Goal: Task Accomplishment & Management: Manage account settings

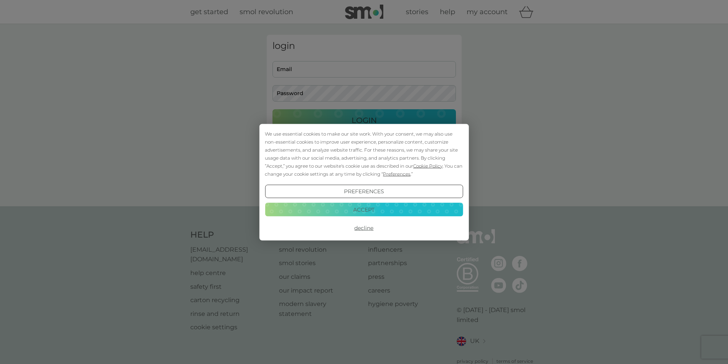
click at [357, 209] on button "Accept" at bounding box center [364, 210] width 198 height 14
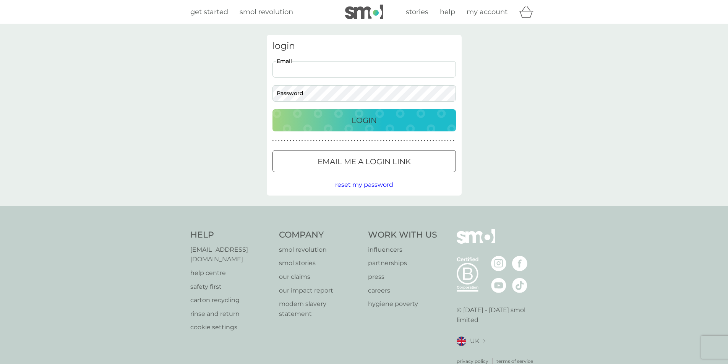
click at [334, 70] on input "Email" at bounding box center [364, 69] width 183 height 16
type input "[EMAIL_ADDRESS][DOMAIN_NAME]"
click at [273, 109] on button "Login" at bounding box center [364, 120] width 183 height 22
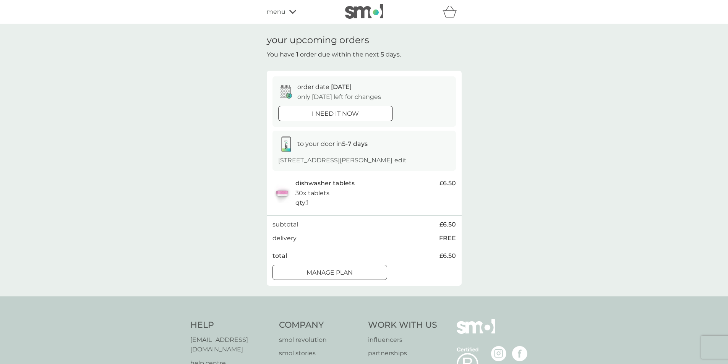
click at [335, 271] on div at bounding box center [330, 273] width 28 height 8
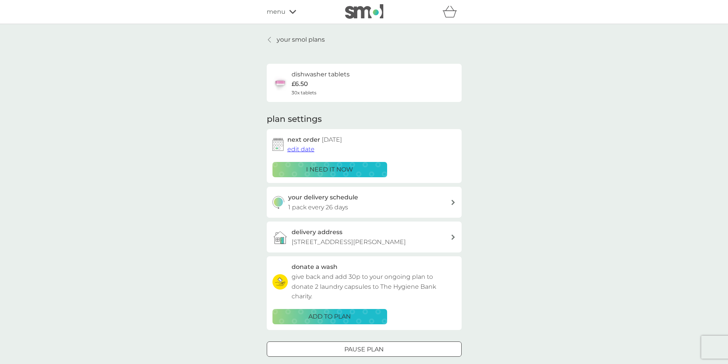
click at [309, 150] on span "edit date" at bounding box center [300, 149] width 27 height 7
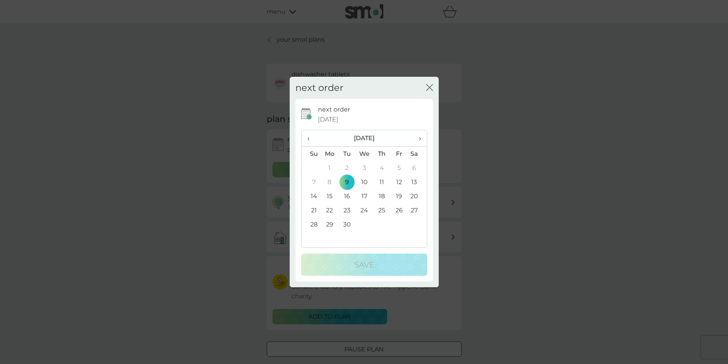
click at [422, 139] on th "›" at bounding box center [416, 138] width 19 height 16
click at [349, 178] on td "7" at bounding box center [346, 182] width 17 height 14
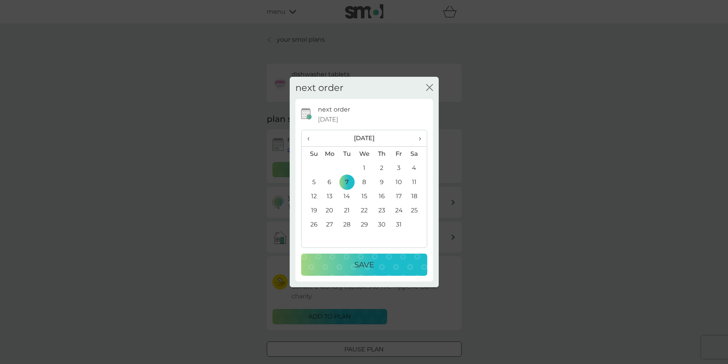
click at [375, 266] on div "Save" at bounding box center [364, 265] width 111 height 12
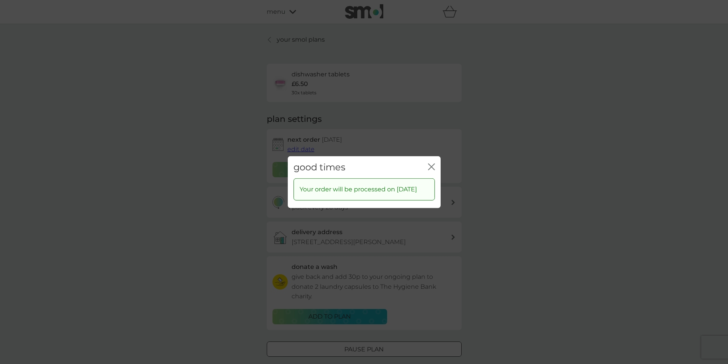
click at [430, 164] on icon "close" at bounding box center [429, 167] width 3 height 6
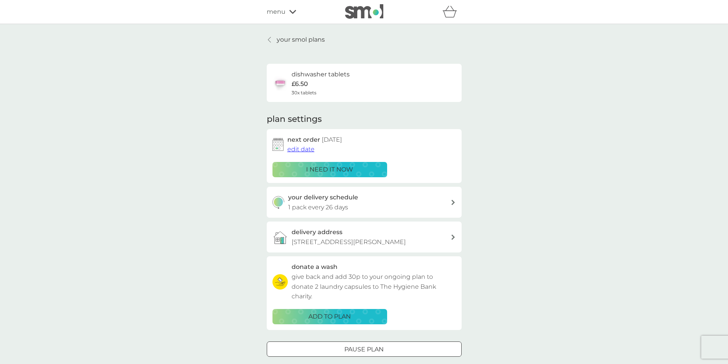
click at [287, 36] on p "your smol plans" at bounding box center [301, 40] width 48 height 10
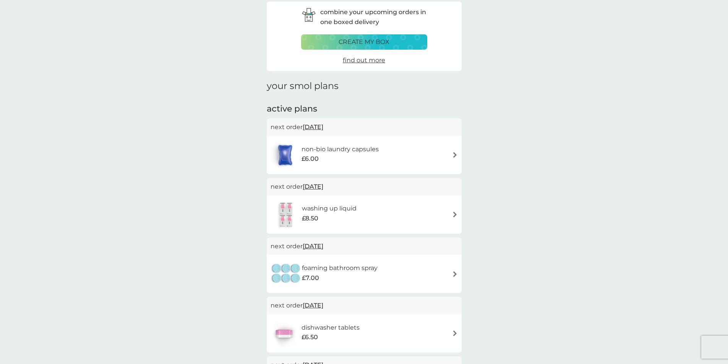
scroll to position [76, 0]
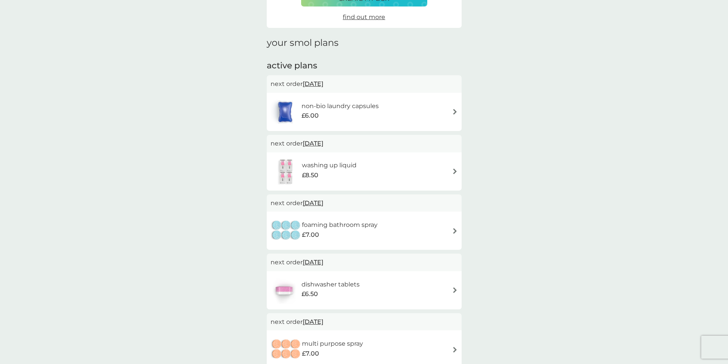
click at [323, 81] on span "15 Sep 2025" at bounding box center [313, 83] width 21 height 15
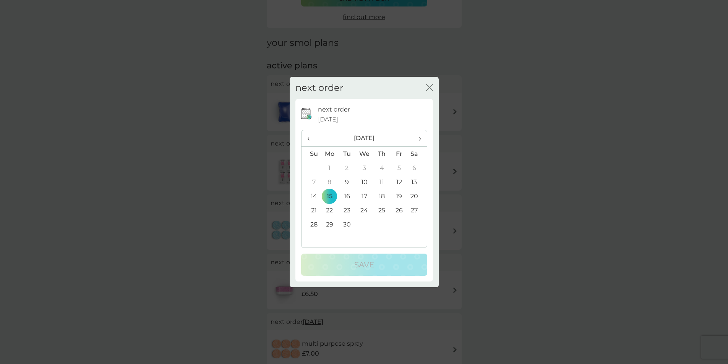
click at [347, 224] on td "30" at bounding box center [346, 224] width 17 height 14
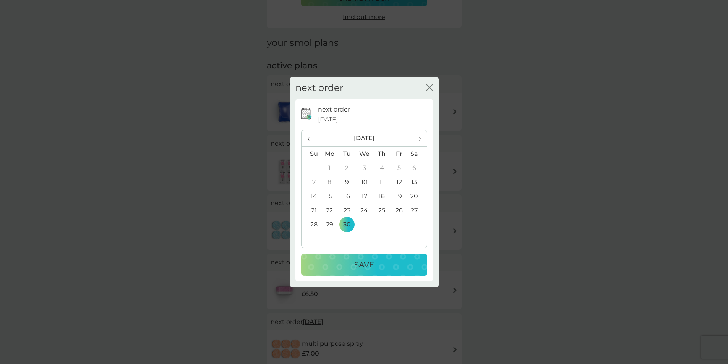
click at [367, 269] on p "Save" at bounding box center [364, 265] width 20 height 12
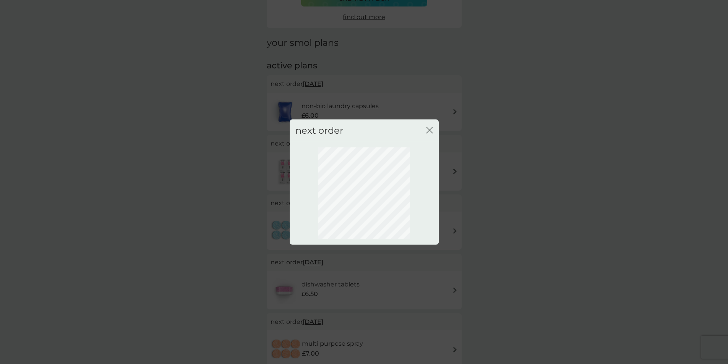
scroll to position [0, 0]
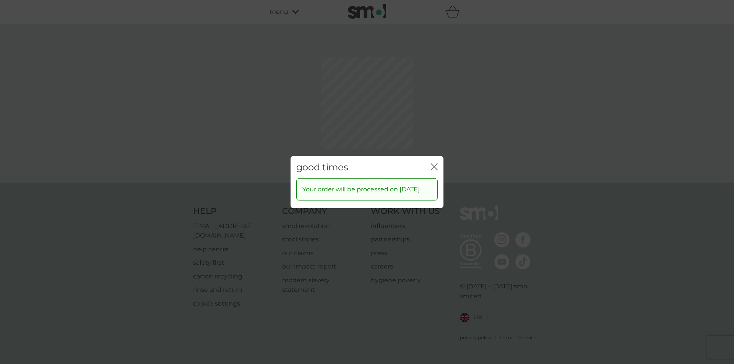
click at [434, 132] on div "good times close Your order will be processed on 30 Sep 2025" at bounding box center [367, 182] width 734 height 364
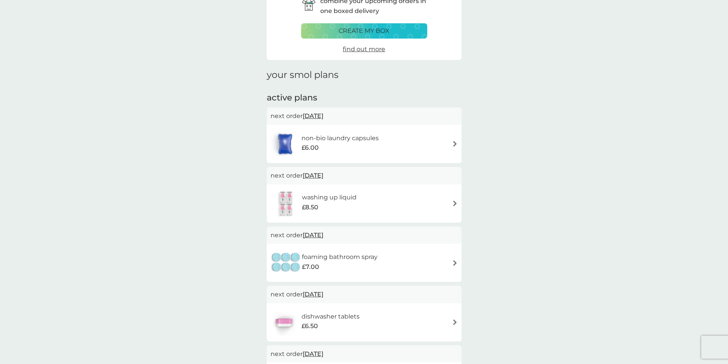
scroll to position [115, 0]
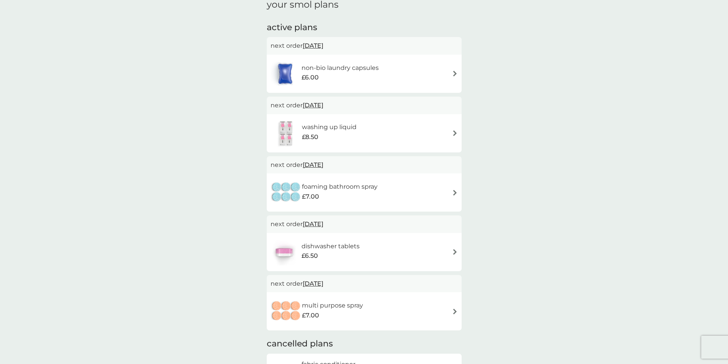
click at [380, 128] on div "washing up liquid £8.50" at bounding box center [364, 133] width 187 height 27
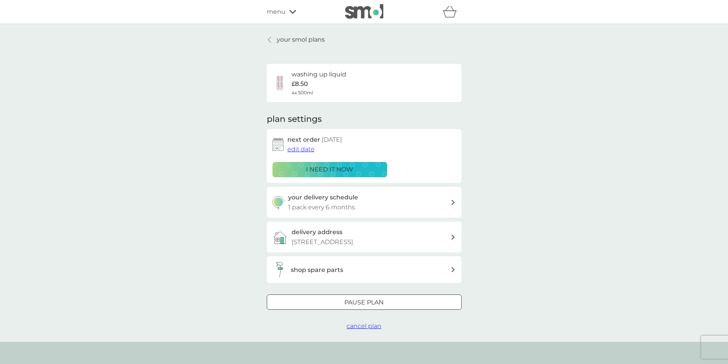
click at [306, 149] on span "edit date" at bounding box center [300, 149] width 27 height 7
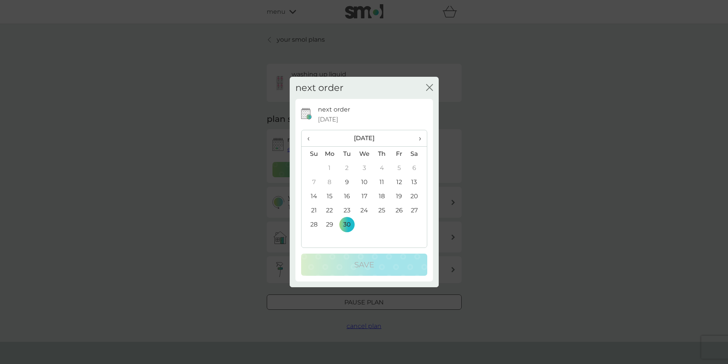
click at [418, 136] on span "›" at bounding box center [417, 138] width 8 height 16
click at [365, 225] on td "31" at bounding box center [364, 224] width 18 height 14
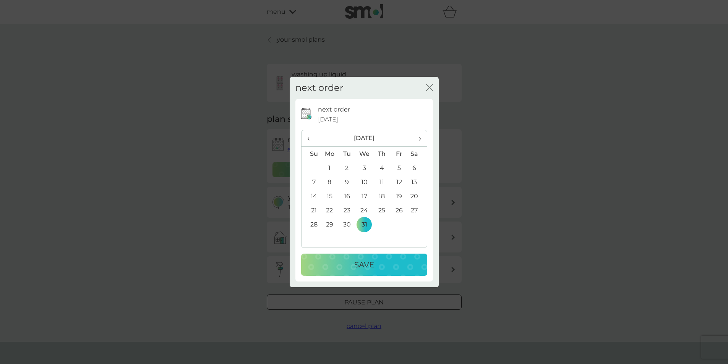
click at [375, 268] on div "Save" at bounding box center [364, 265] width 111 height 12
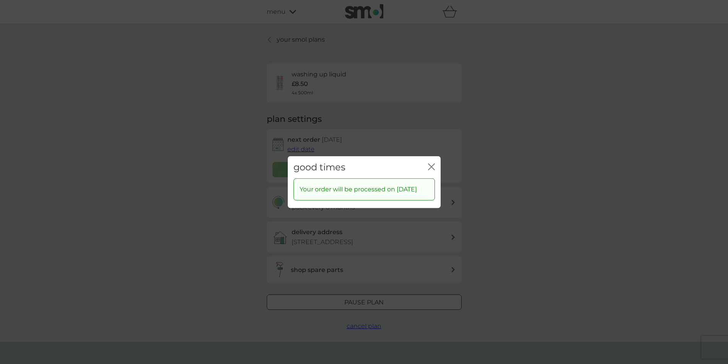
click at [432, 164] on icon "close" at bounding box center [433, 167] width 3 height 6
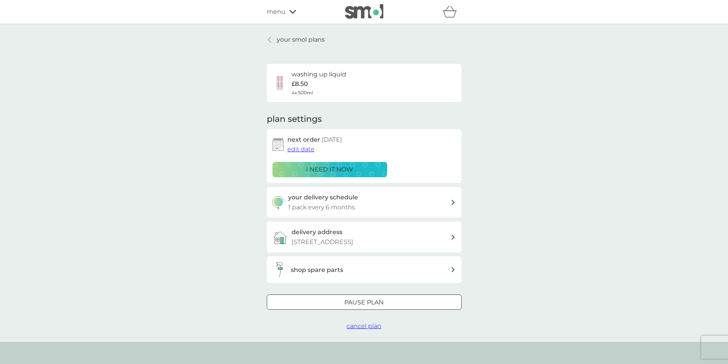
click at [291, 42] on p "your smol plans" at bounding box center [301, 40] width 48 height 10
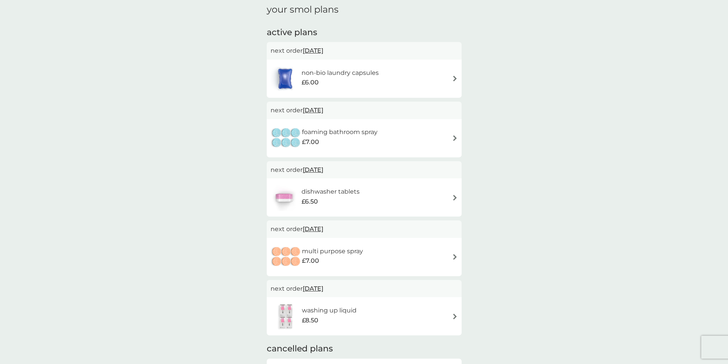
scroll to position [115, 0]
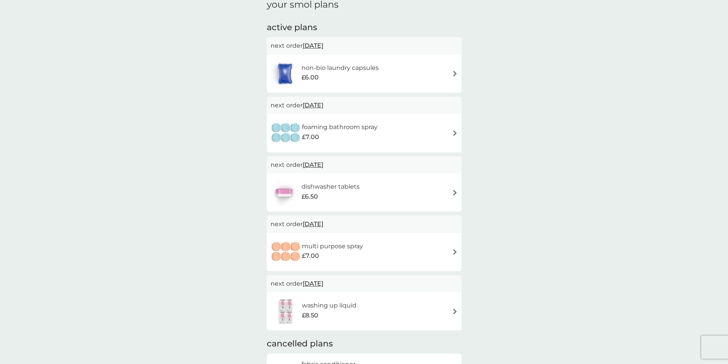
click at [458, 131] on div "foaming bathroom spray £7.00" at bounding box center [364, 133] width 195 height 38
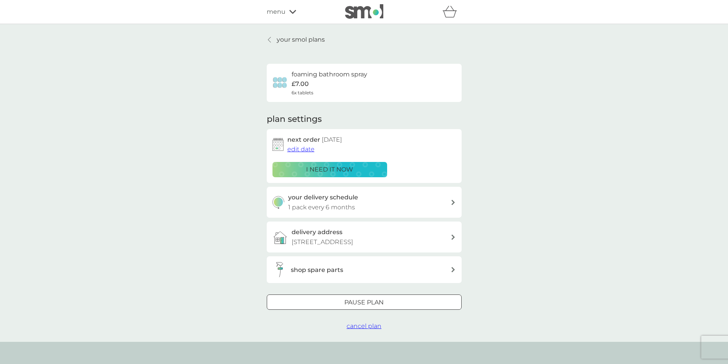
click at [306, 151] on span "edit date" at bounding box center [300, 149] width 27 height 7
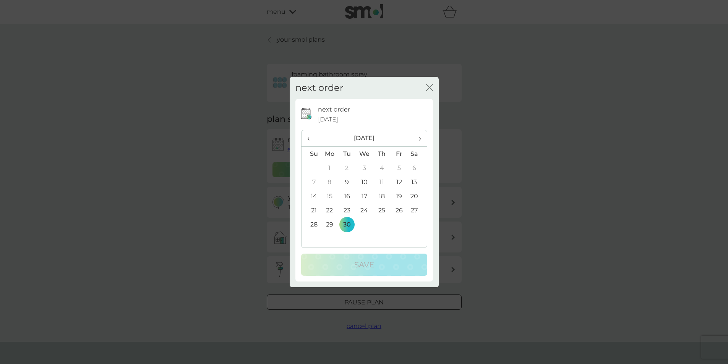
click at [420, 137] on span "›" at bounding box center [417, 138] width 8 height 16
click at [364, 225] on td "31" at bounding box center [364, 224] width 18 height 14
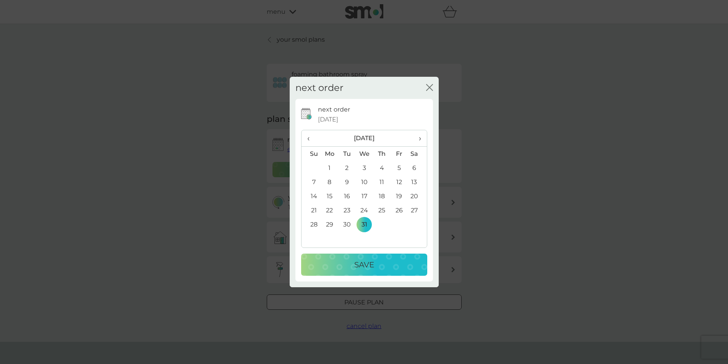
click at [377, 257] on button "Save" at bounding box center [364, 265] width 126 height 22
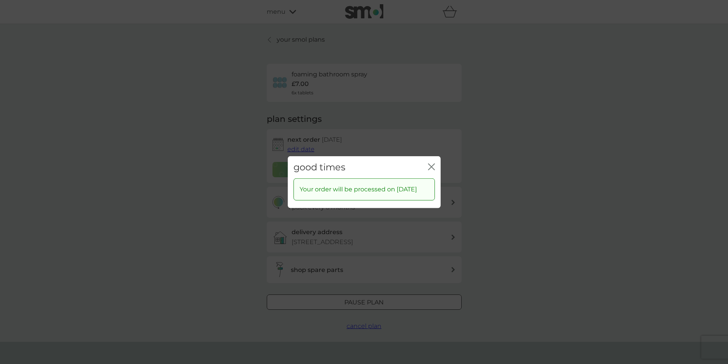
click at [432, 164] on icon "close" at bounding box center [433, 167] width 3 height 6
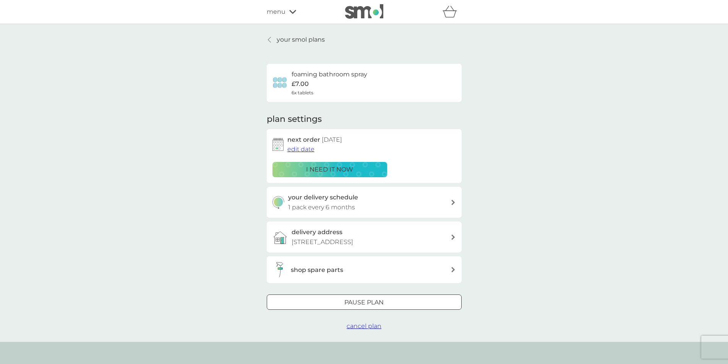
click at [299, 44] on p "your smol plans" at bounding box center [301, 40] width 48 height 10
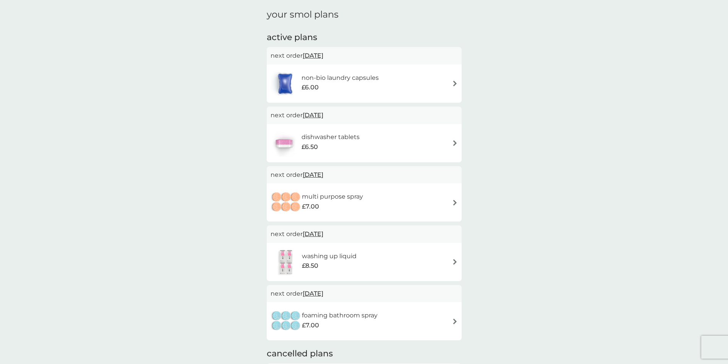
scroll to position [115, 0]
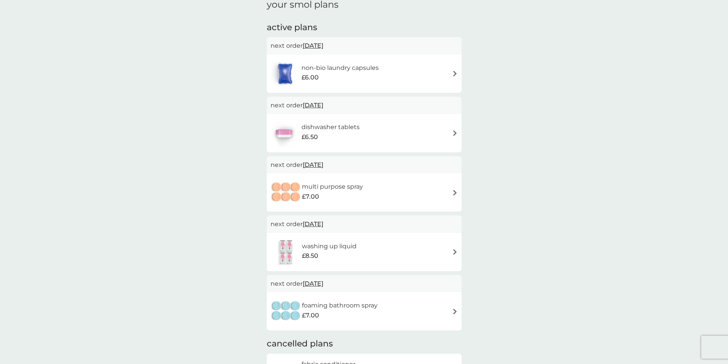
click at [453, 191] on img at bounding box center [455, 193] width 6 height 6
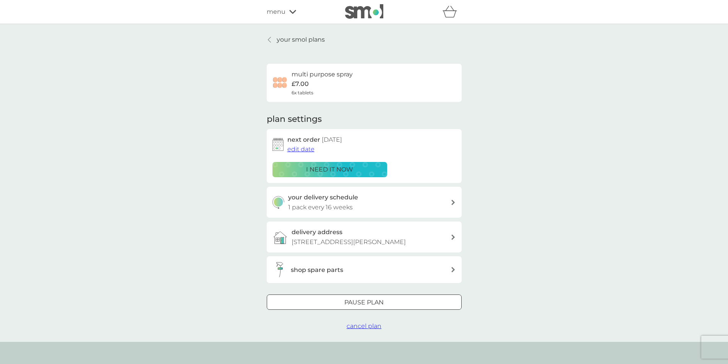
click at [309, 146] on span "edit date" at bounding box center [300, 149] width 27 height 7
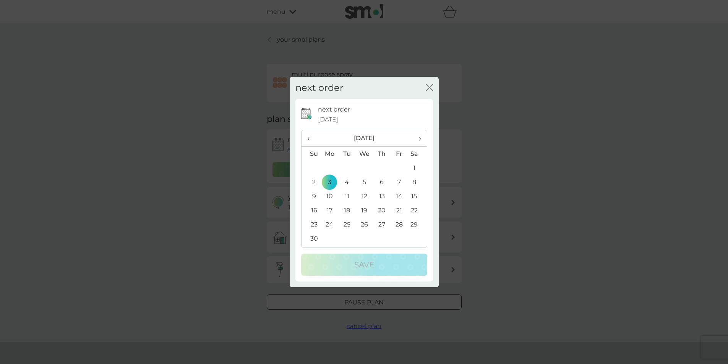
click at [418, 137] on span "›" at bounding box center [417, 138] width 8 height 16
click at [363, 225] on td "31" at bounding box center [364, 224] width 18 height 14
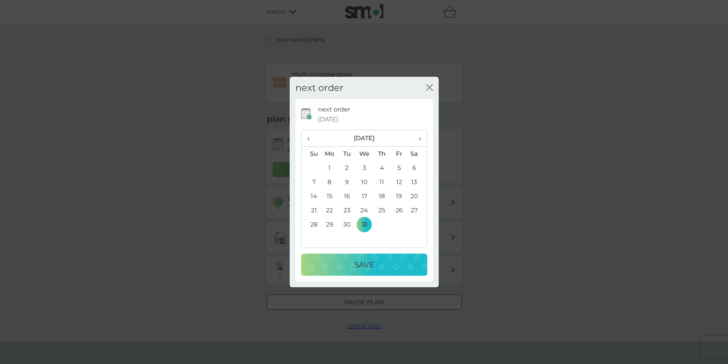
click at [376, 272] on button "Save" at bounding box center [364, 265] width 126 height 22
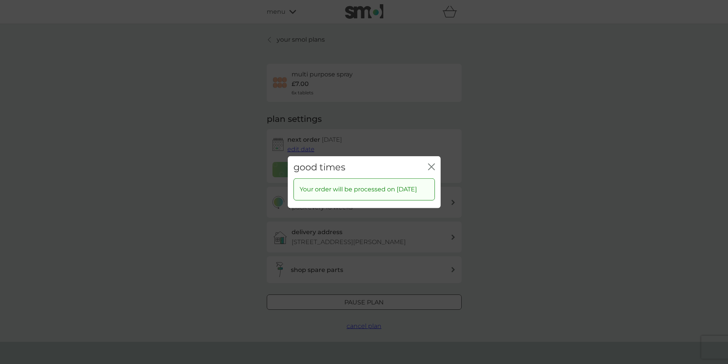
click at [432, 164] on icon "close" at bounding box center [433, 167] width 3 height 6
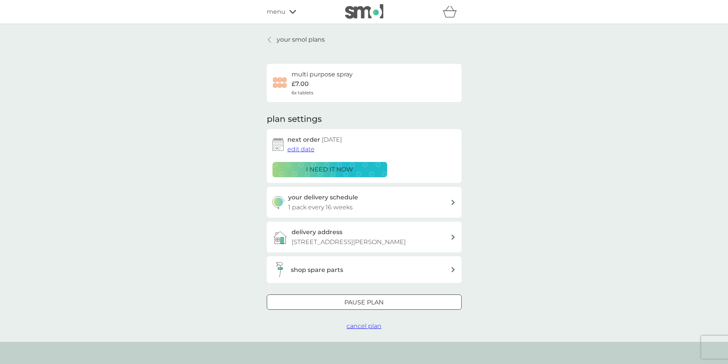
click at [307, 41] on p "your smol plans" at bounding box center [301, 40] width 48 height 10
